Goal: Transaction & Acquisition: Purchase product/service

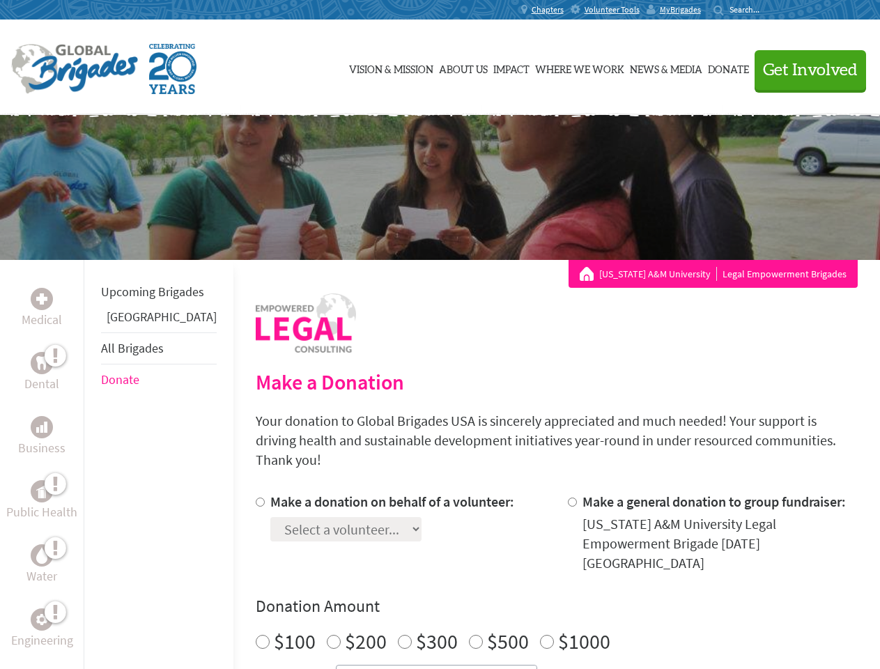
click at [769, 10] on div "Search for:" at bounding box center [741, 9] width 56 height 11
click at [804, 70] on span "Get Involved" at bounding box center [810, 70] width 95 height 17
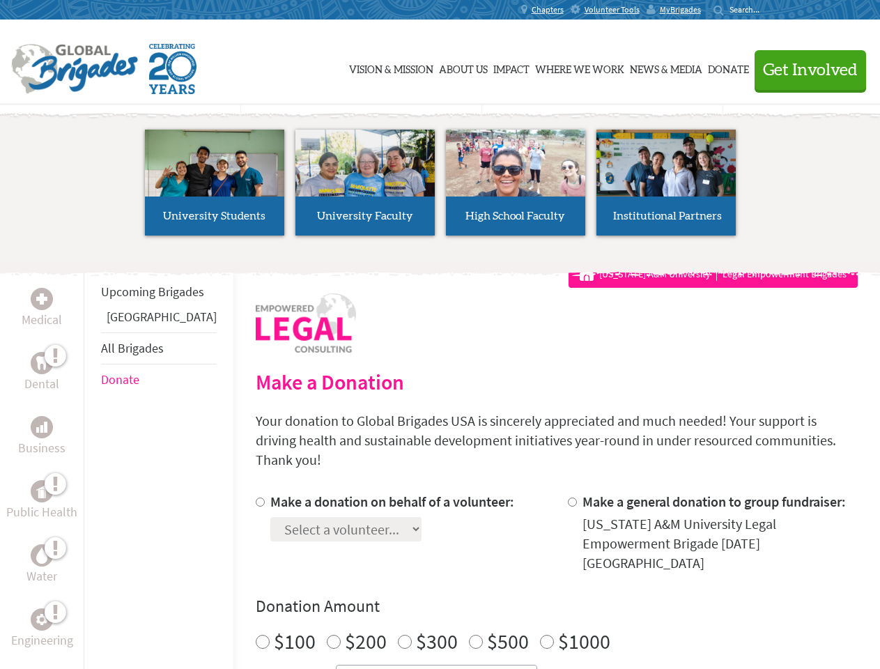
click at [440, 187] on li "High School Faculty" at bounding box center [515, 182] width 150 height 128
click at [92, 464] on div "Upcoming Brigades Greece All Brigades Donate" at bounding box center [159, 594] width 150 height 669
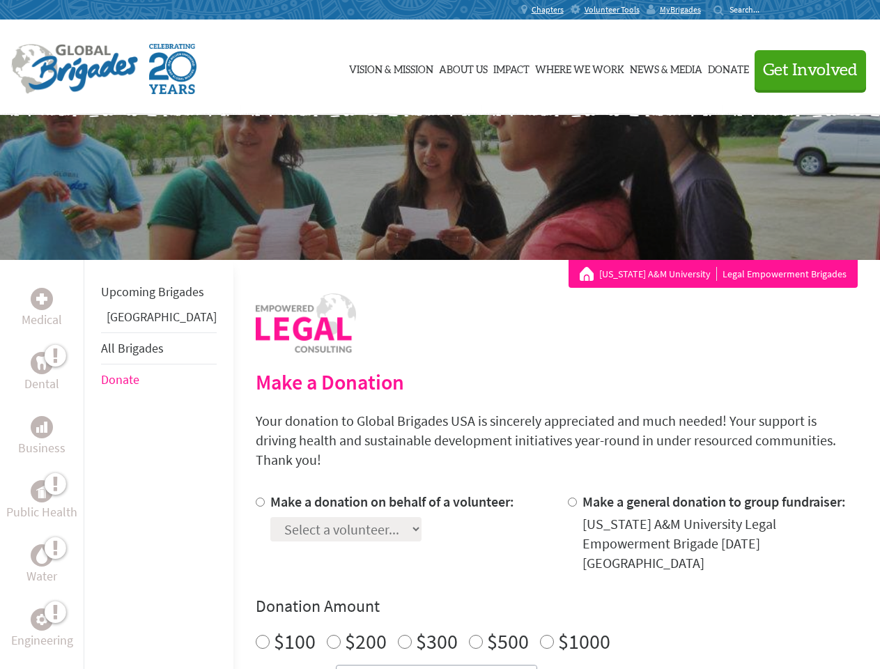
click at [532, 595] on h4 "Donation Amount" at bounding box center [557, 606] width 602 height 22
click at [256, 497] on input "Make a donation on behalf of a volunteer:" at bounding box center [260, 501] width 9 height 9
radio input "true"
click at [568, 497] on input "Make a general donation to group fundraiser:" at bounding box center [572, 501] width 9 height 9
radio input "true"
